Goal: Task Accomplishment & Management: Complete application form

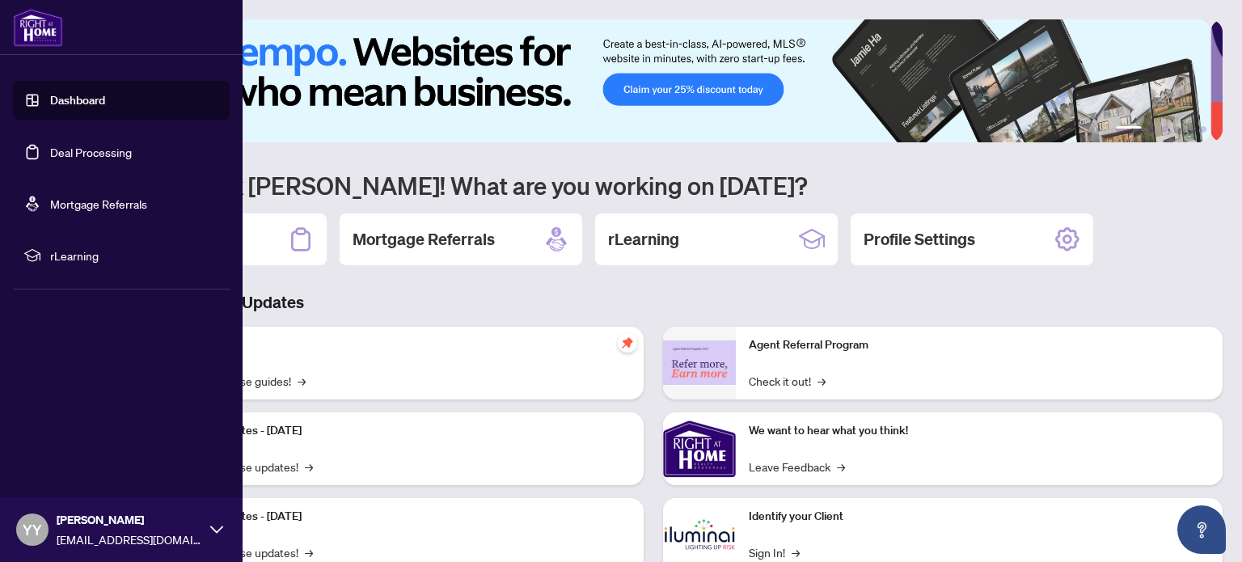
click at [108, 154] on link "Deal Processing" at bounding box center [91, 152] width 82 height 15
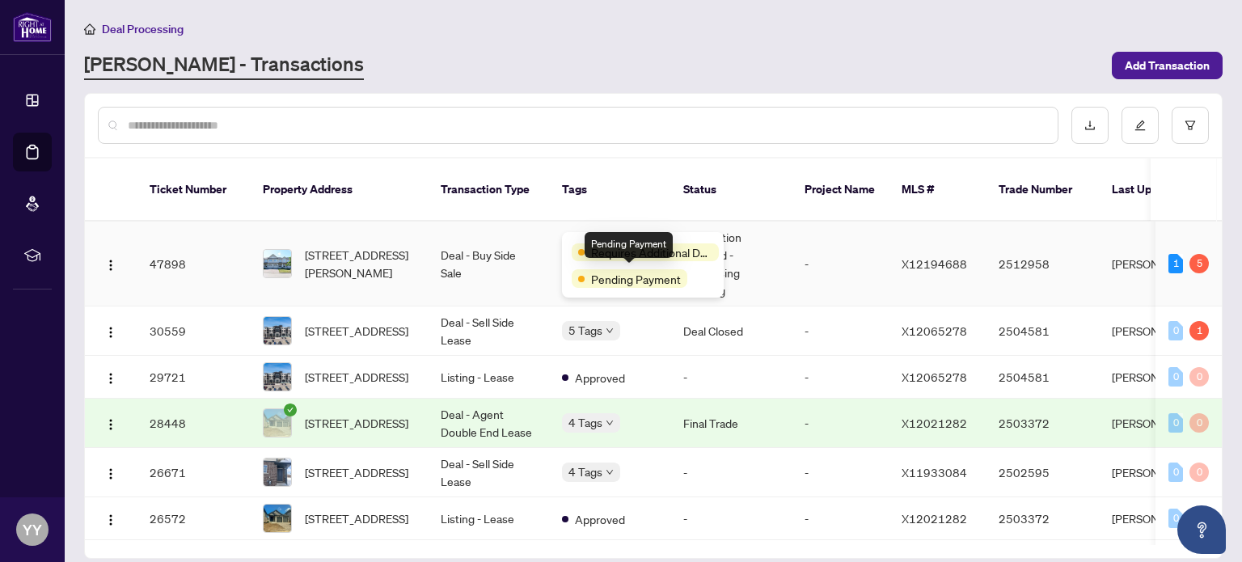
click at [617, 277] on span "Pending Payment" at bounding box center [636, 279] width 90 height 18
click at [617, 250] on span "Requires Additional Docs" at bounding box center [651, 252] width 121 height 18
click at [704, 224] on td "Information Updated - Processing Pending" at bounding box center [730, 264] width 121 height 85
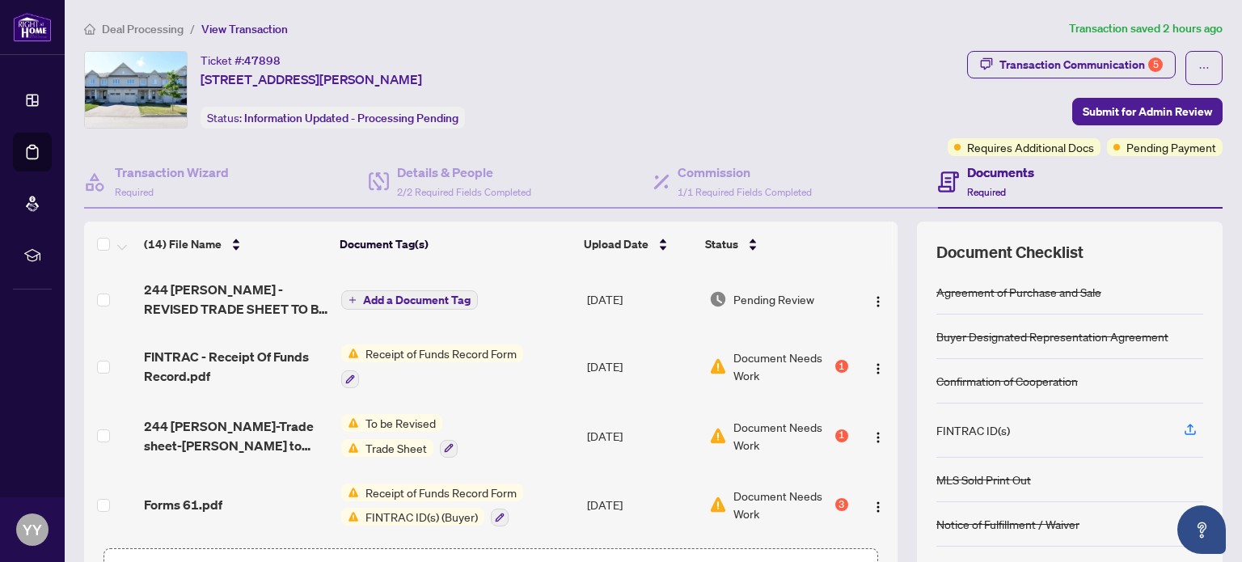
click at [454, 298] on span "Add a Document Tag" at bounding box center [417, 299] width 108 height 11
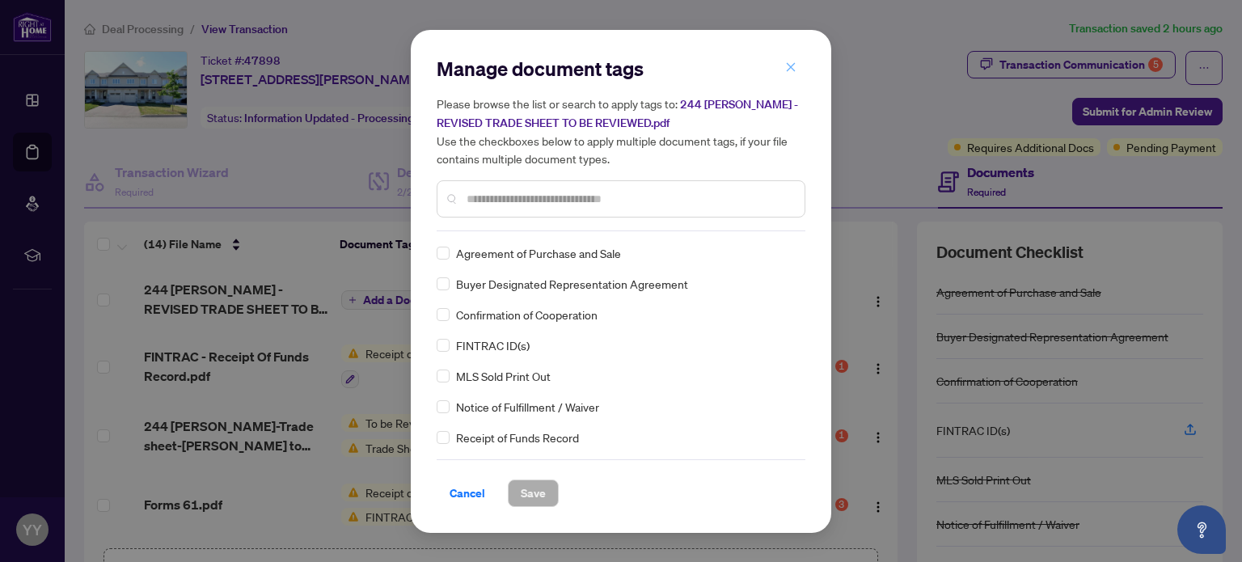
click at [791, 73] on icon "close" at bounding box center [790, 66] width 11 height 11
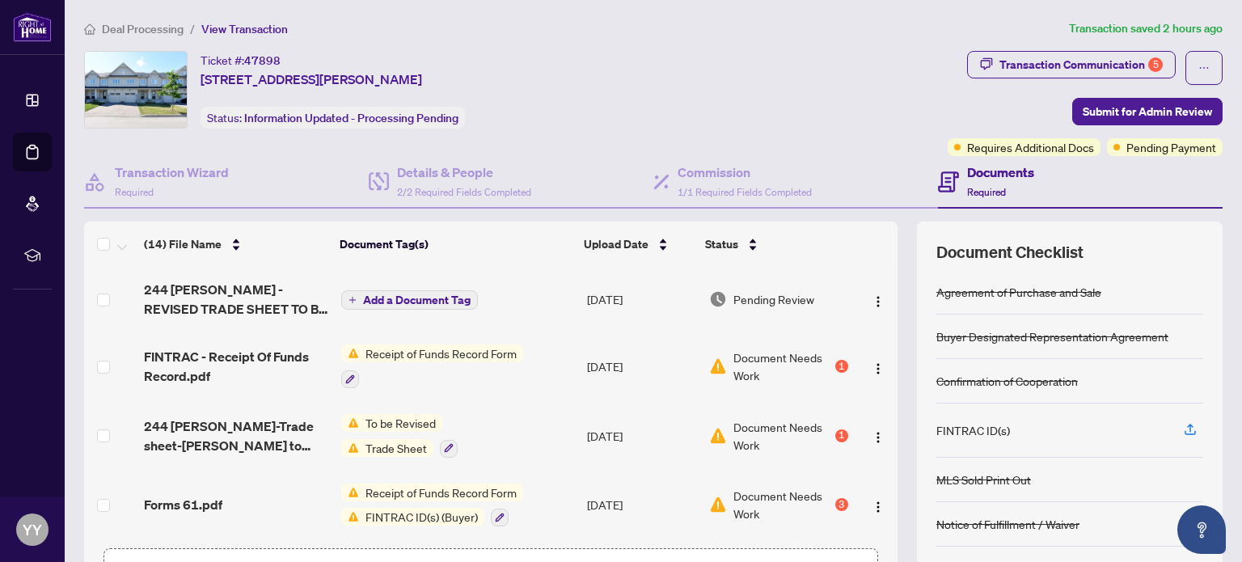
click at [790, 292] on span "Pending Review" at bounding box center [774, 299] width 81 height 18
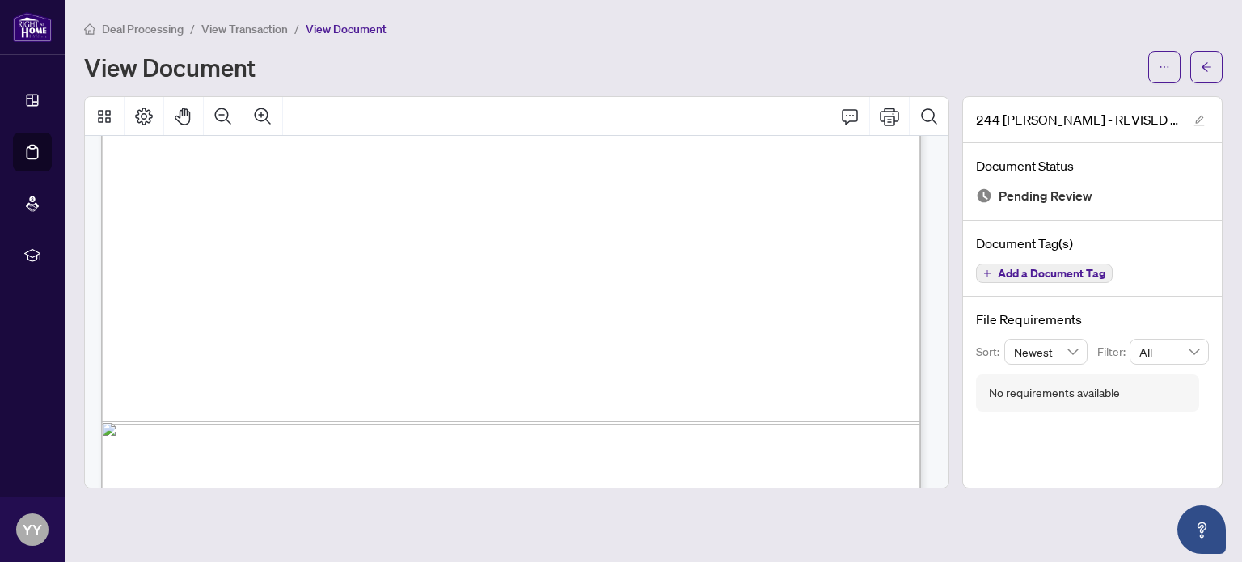
scroll to position [741, 0]
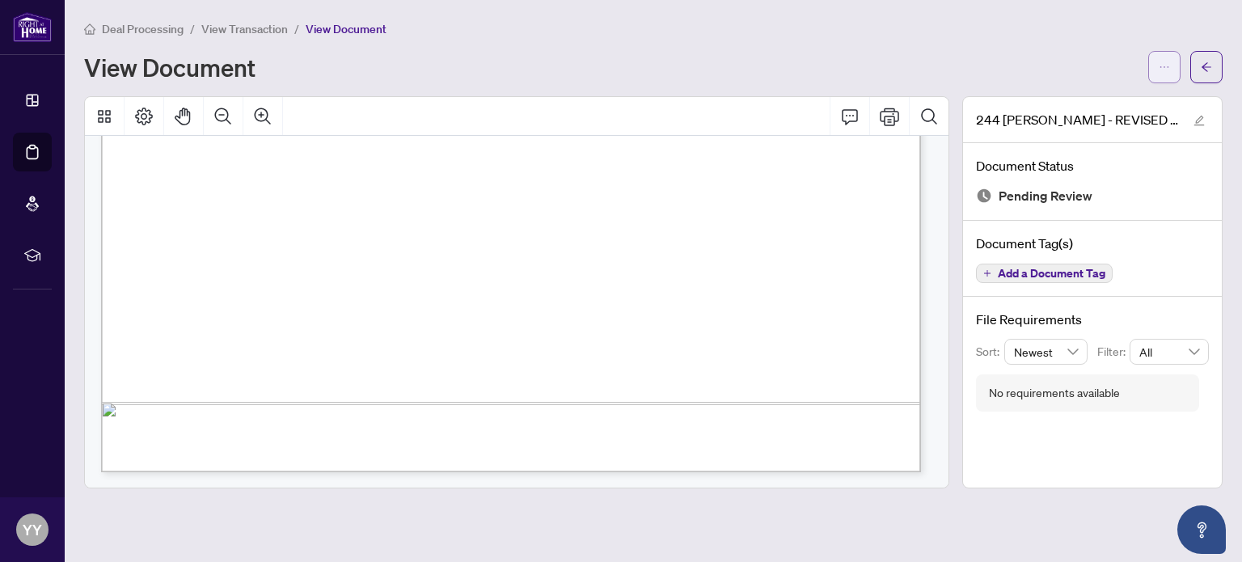
click at [1164, 61] on icon "ellipsis" at bounding box center [1164, 66] width 11 height 11
click at [1081, 95] on span "Download" at bounding box center [1106, 102] width 123 height 18
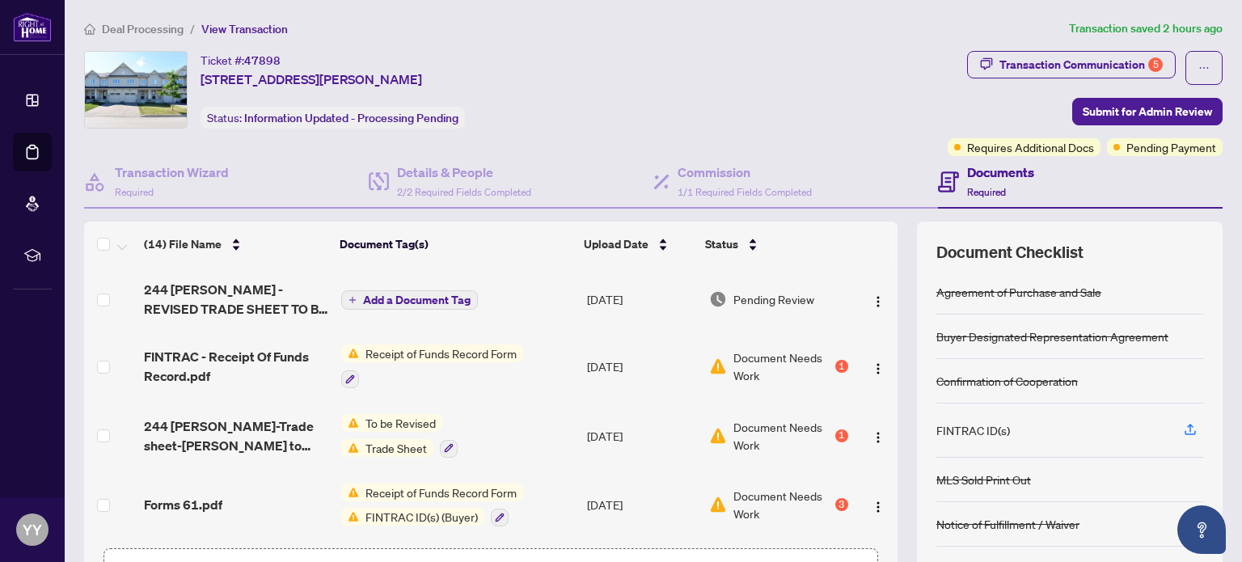
click at [891, 507] on div "(14) File Name Document Tag(s) Upload Date Status 244 [PERSON_NAME] - REVISED T…" at bounding box center [653, 420] width 1139 height 396
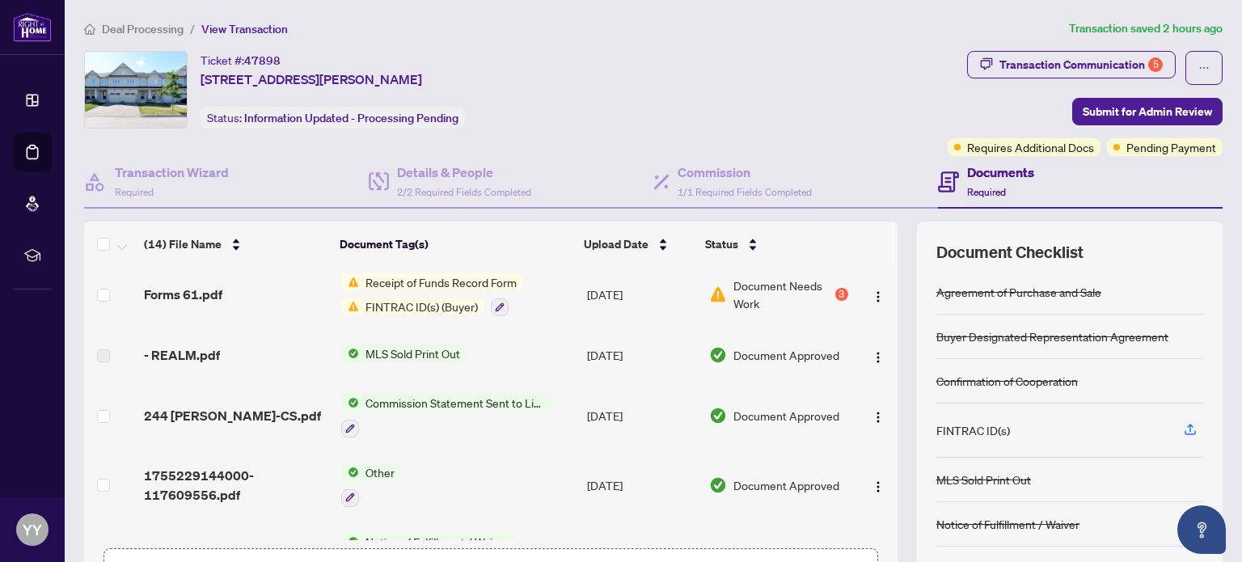
scroll to position [235, 0]
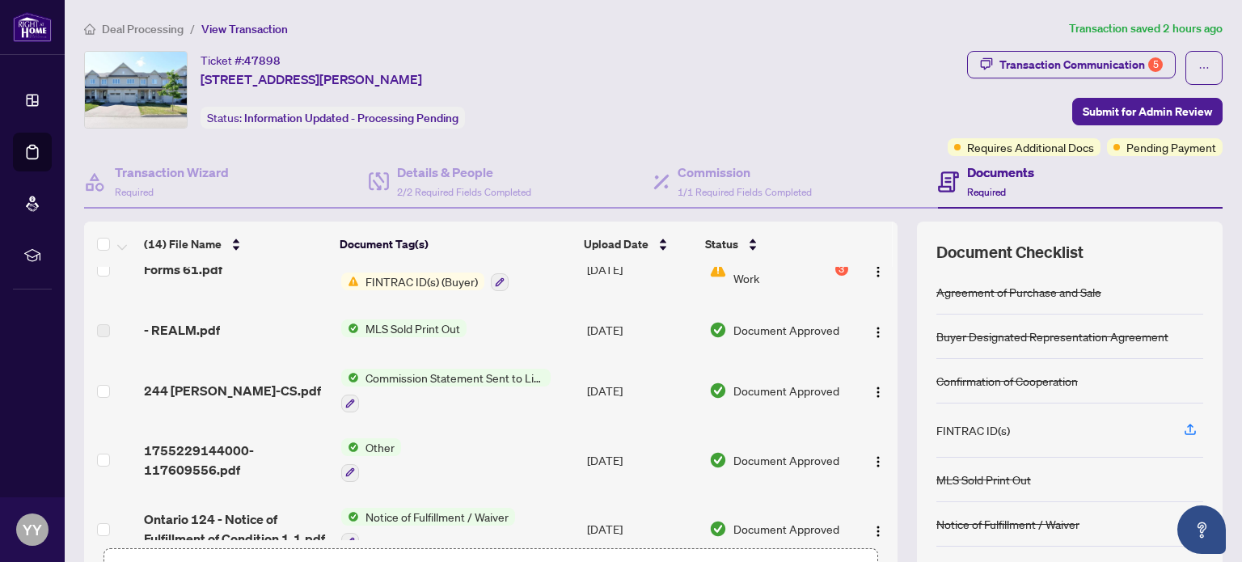
click at [886, 520] on div "(14) File Name Document Tag(s) Upload Date Status 244 [PERSON_NAME] - REVISED T…" at bounding box center [653, 420] width 1139 height 396
click at [886, 492] on div "(14) File Name Document Tag(s) Upload Date Status 244 [PERSON_NAME] - REVISED T…" at bounding box center [653, 420] width 1139 height 396
click at [880, 495] on td at bounding box center [876, 530] width 43 height 70
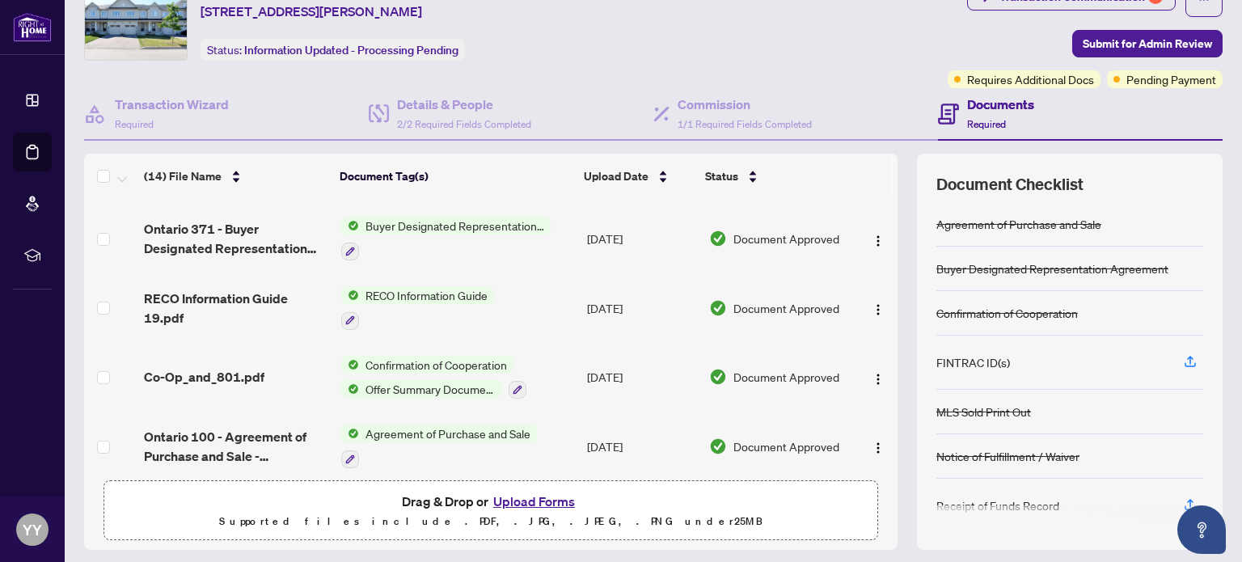
scroll to position [113, 0]
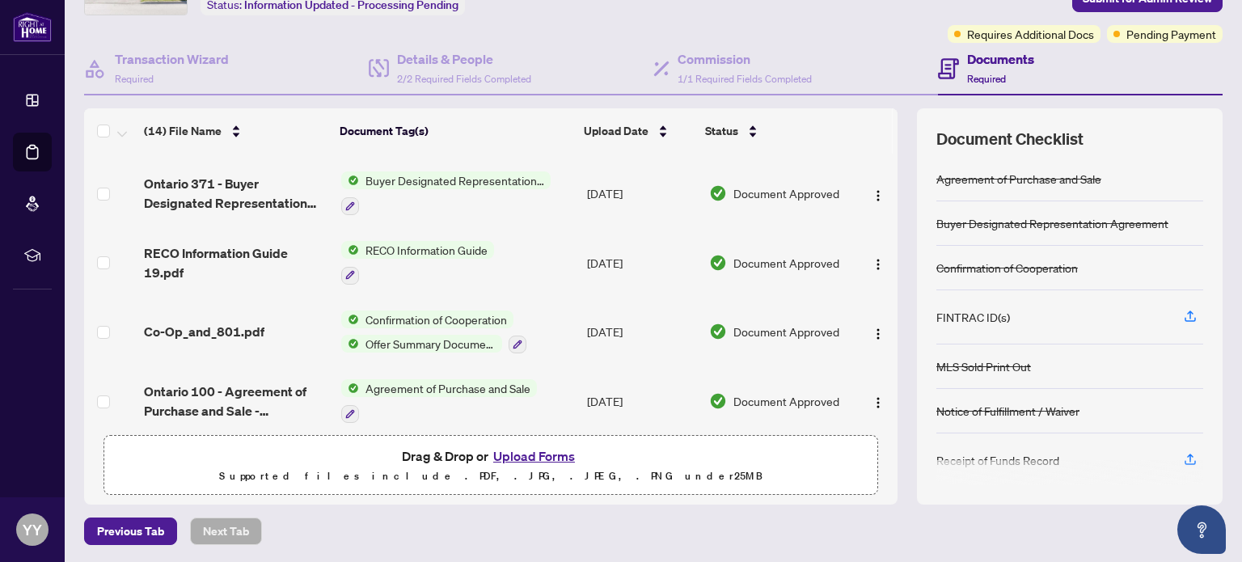
click at [539, 455] on button "Upload Forms" at bounding box center [533, 456] width 91 height 21
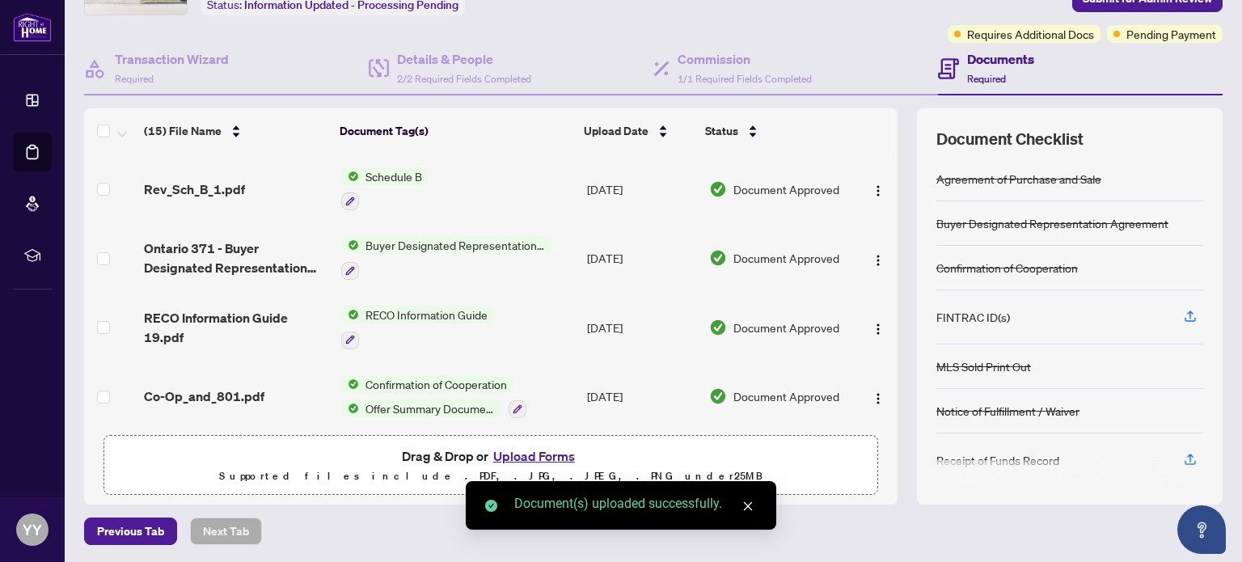
click at [551, 452] on button "Upload Forms" at bounding box center [533, 456] width 91 height 21
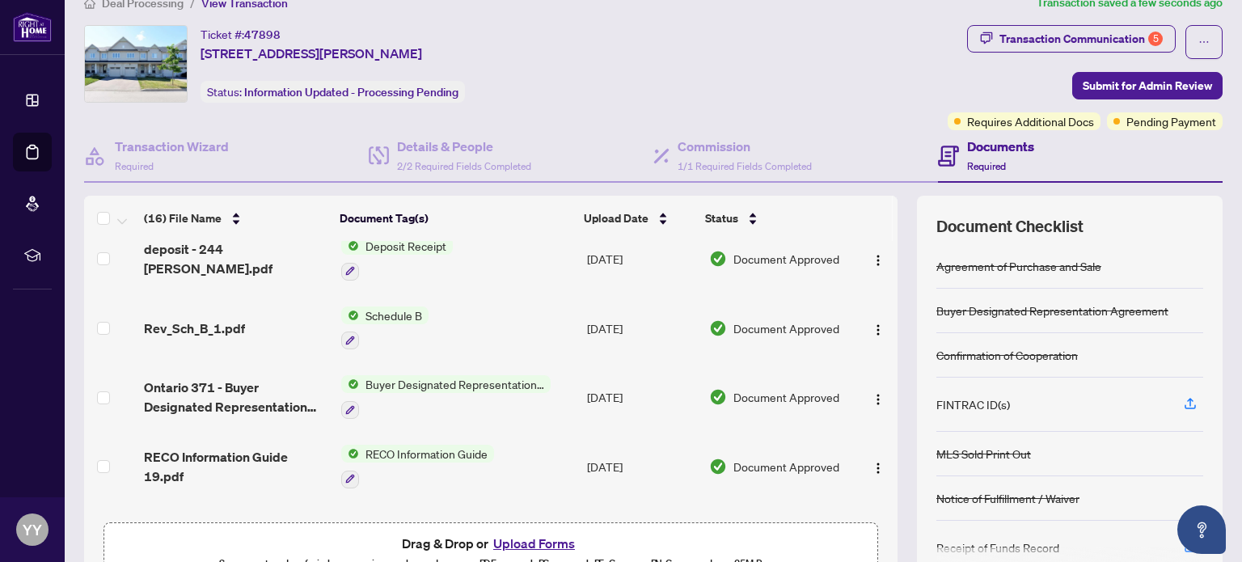
scroll to position [0, 0]
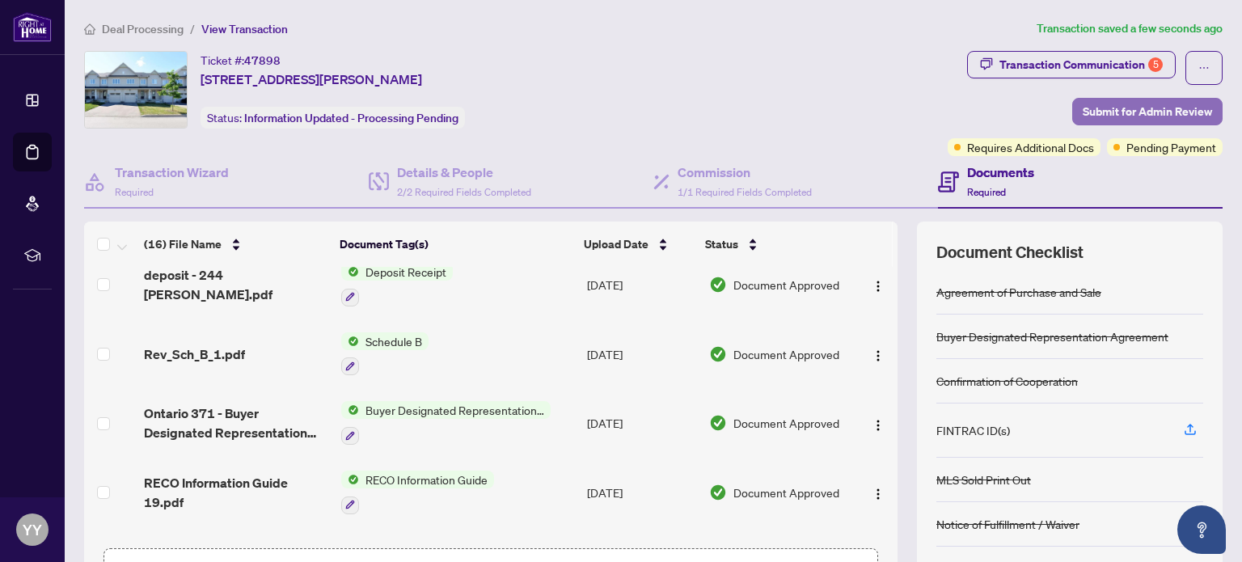
click at [1114, 113] on span "Submit for Admin Review" at bounding box center [1147, 112] width 129 height 26
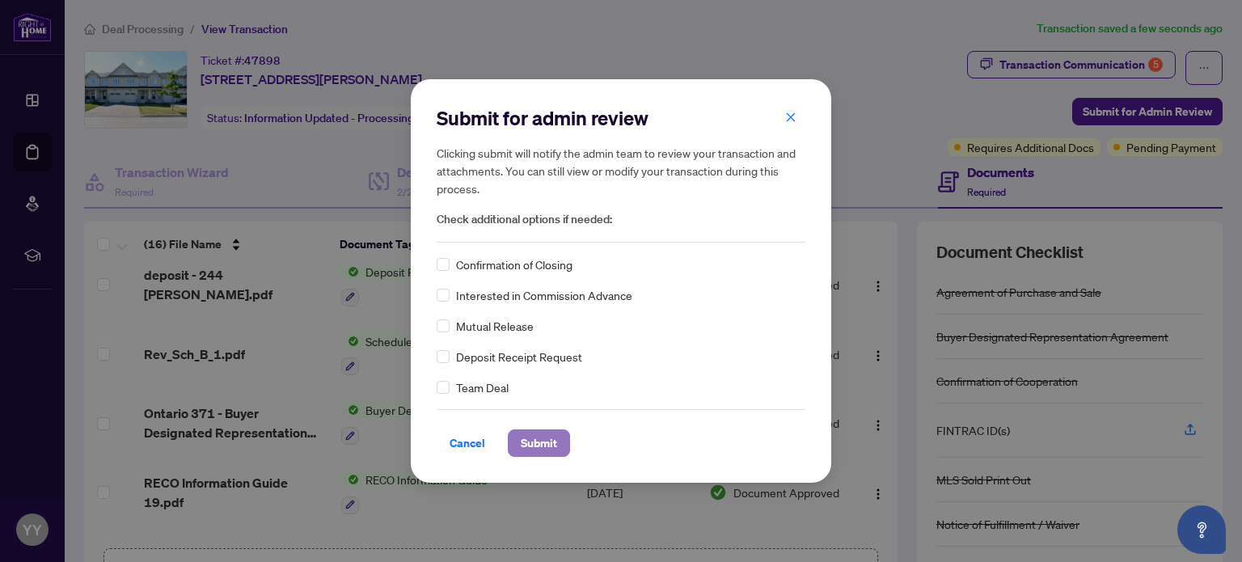
click at [551, 435] on span "Submit" at bounding box center [539, 443] width 36 height 26
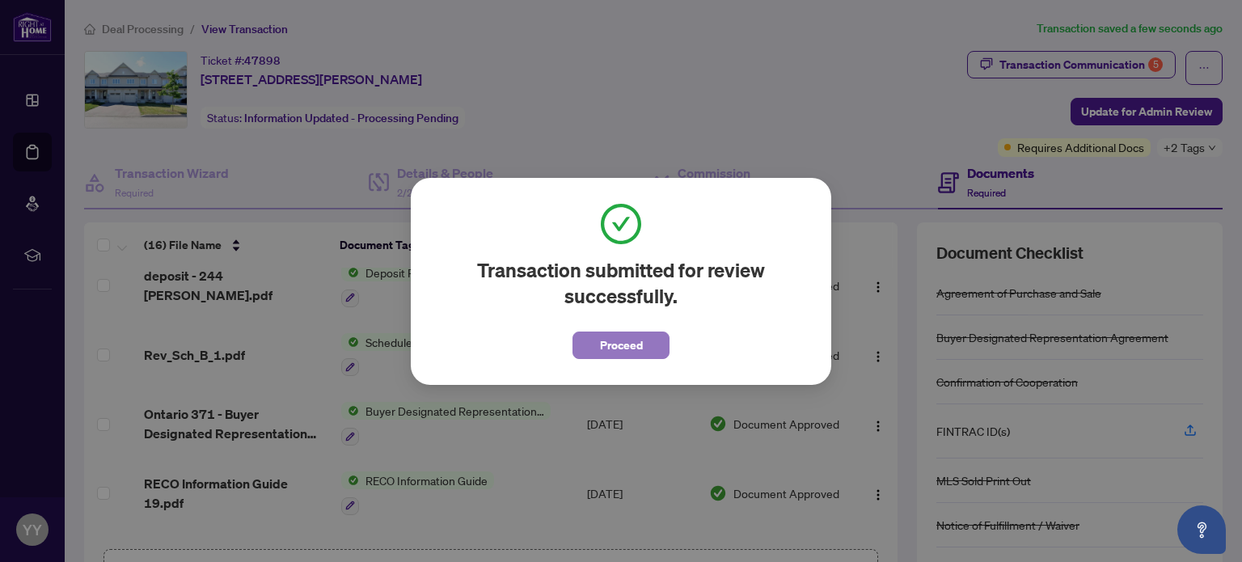
click at [624, 345] on span "Proceed" at bounding box center [621, 345] width 43 height 26
